Goal: Transaction & Acquisition: Book appointment/travel/reservation

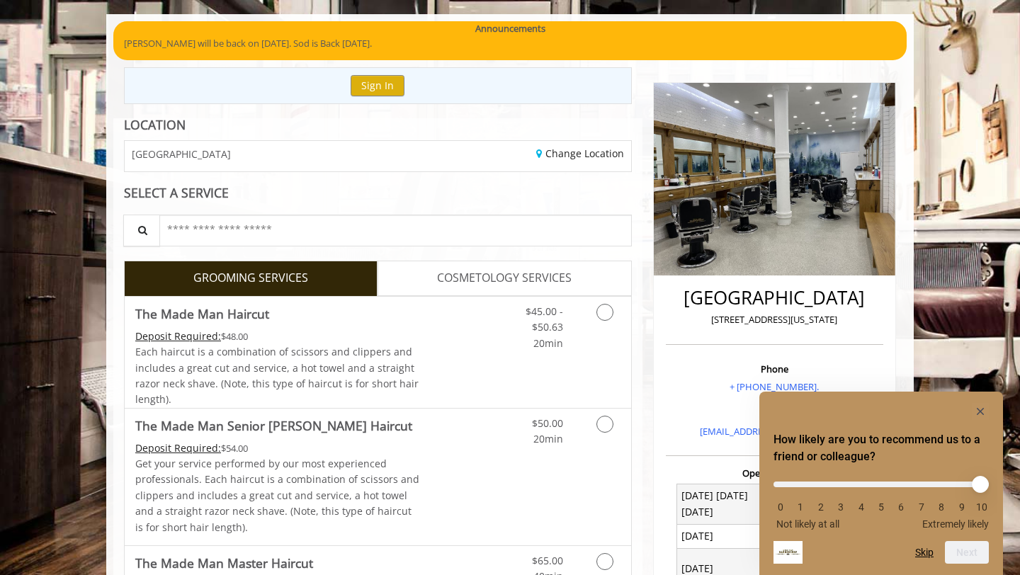
scroll to position [123, 0]
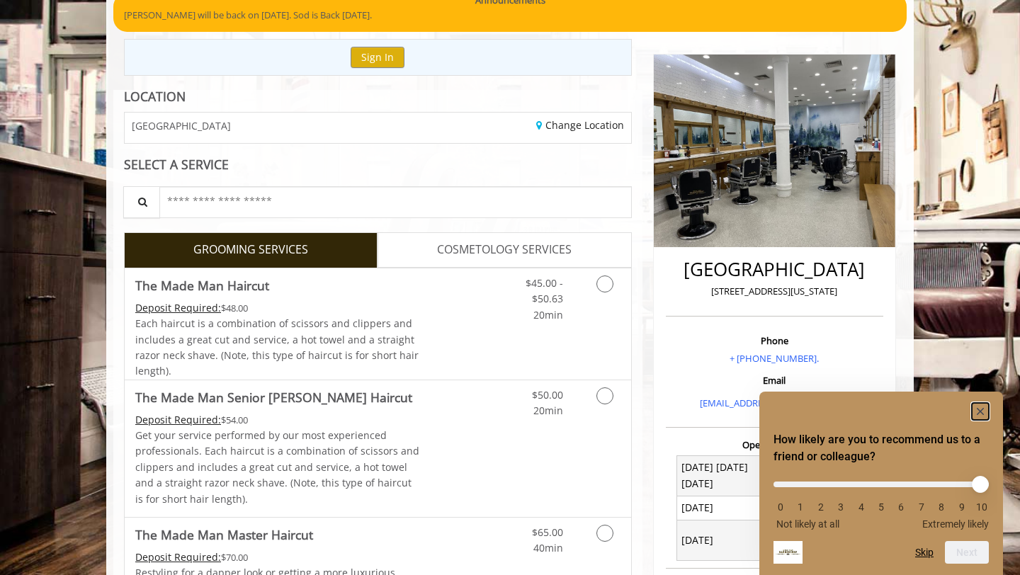
click at [980, 404] on rect "Hide survey" at bounding box center [980, 411] width 17 height 17
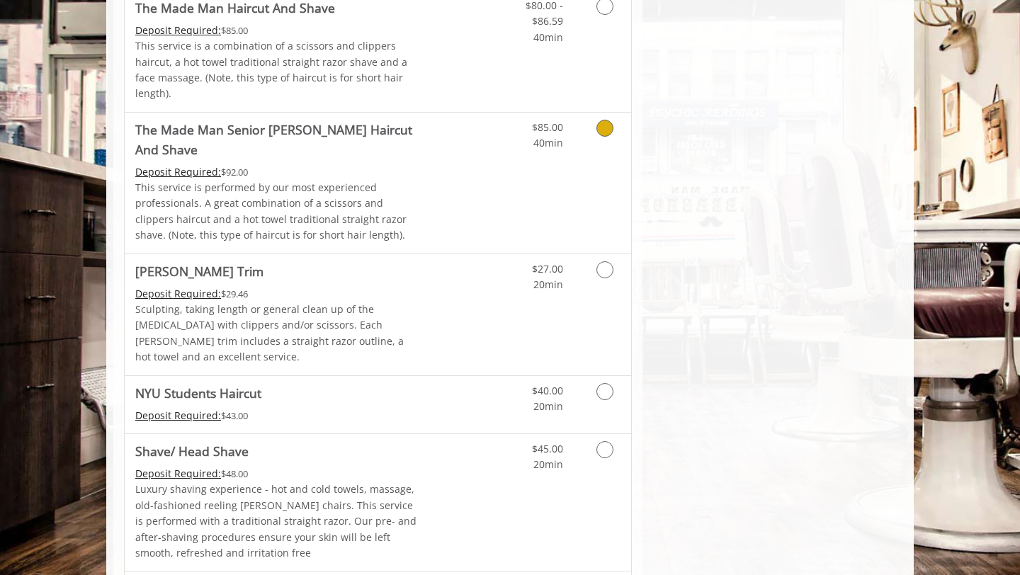
scroll to position [1411, 0]
click at [320, 375] on link "NYU Students Haircut Deposit Required: $43.00" at bounding box center [277, 403] width 285 height 57
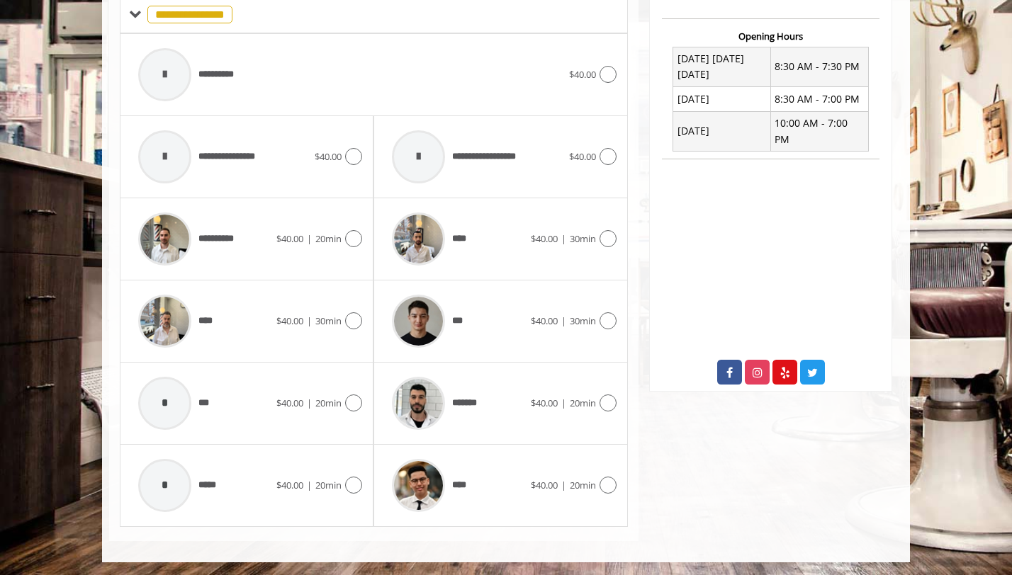
scroll to position [532, 0]
click at [166, 322] on img at bounding box center [164, 320] width 53 height 53
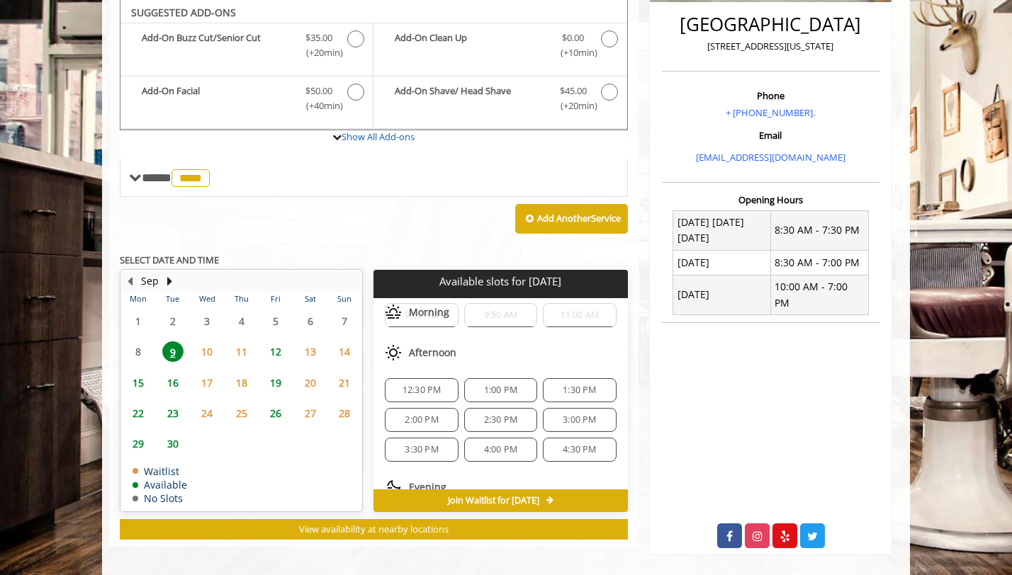
scroll to position [0, 0]
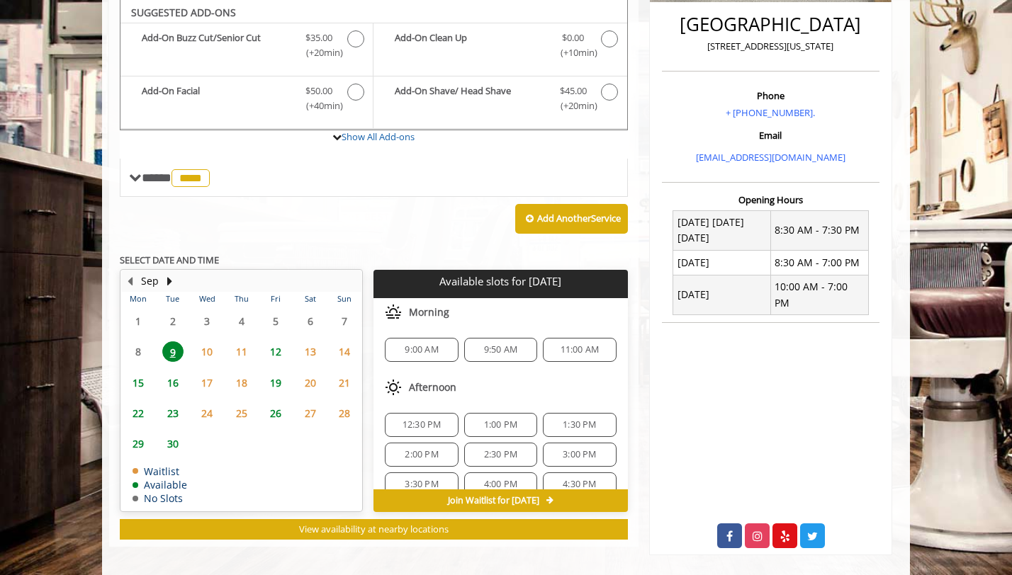
click at [424, 353] on span "9:00 AM" at bounding box center [420, 349] width 33 height 11
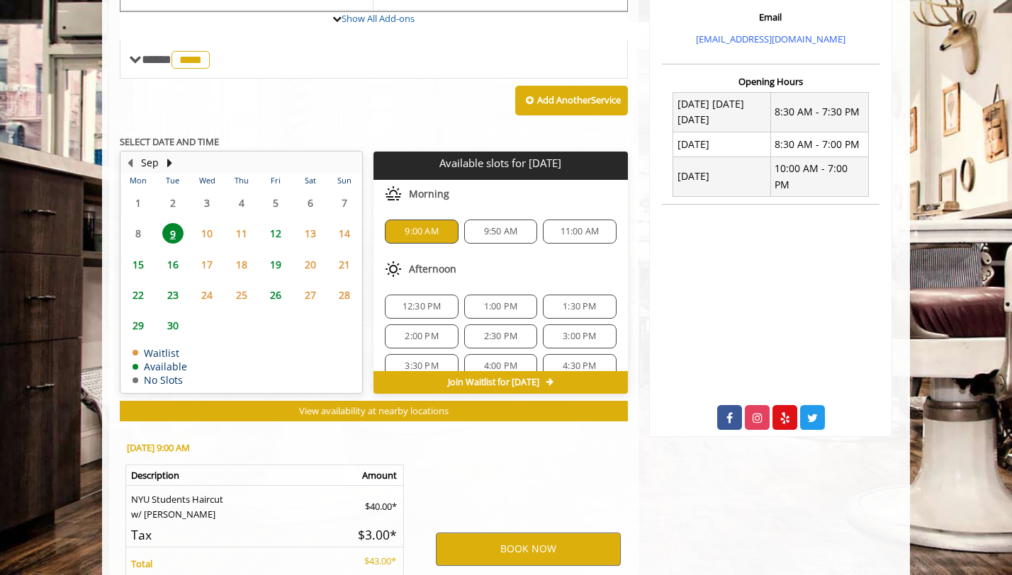
click at [271, 231] on span "12" at bounding box center [275, 233] width 21 height 21
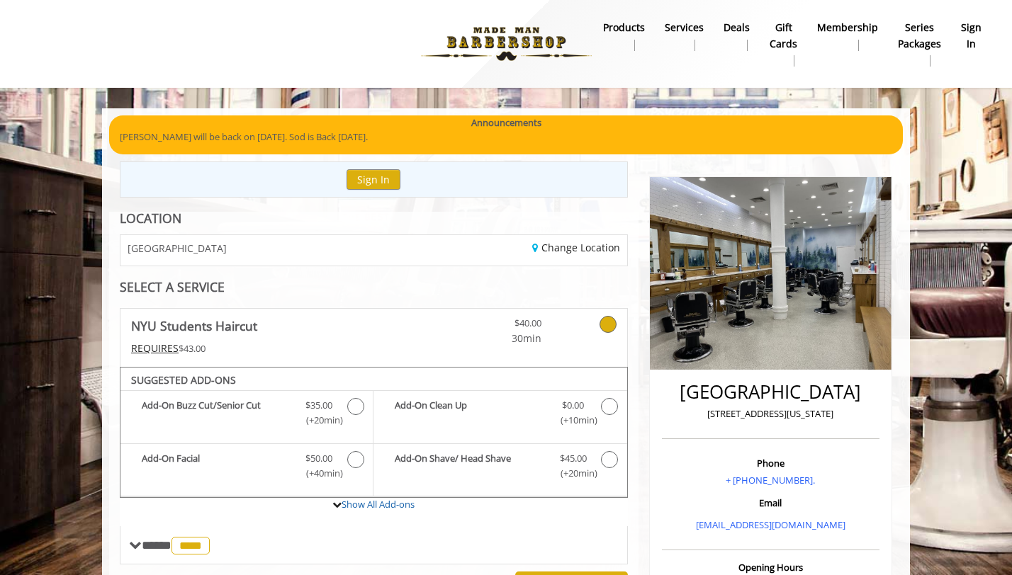
click at [745, 29] on b "Deals" at bounding box center [736, 28] width 26 height 16
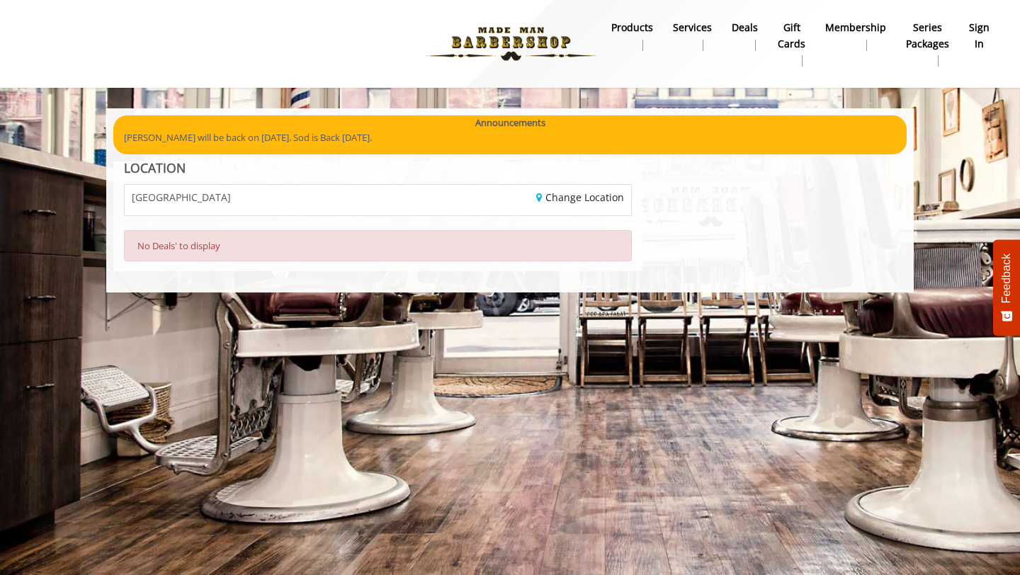
click at [627, 28] on b "products" at bounding box center [632, 28] width 42 height 16
